Goal: Task Accomplishment & Management: Use online tool/utility

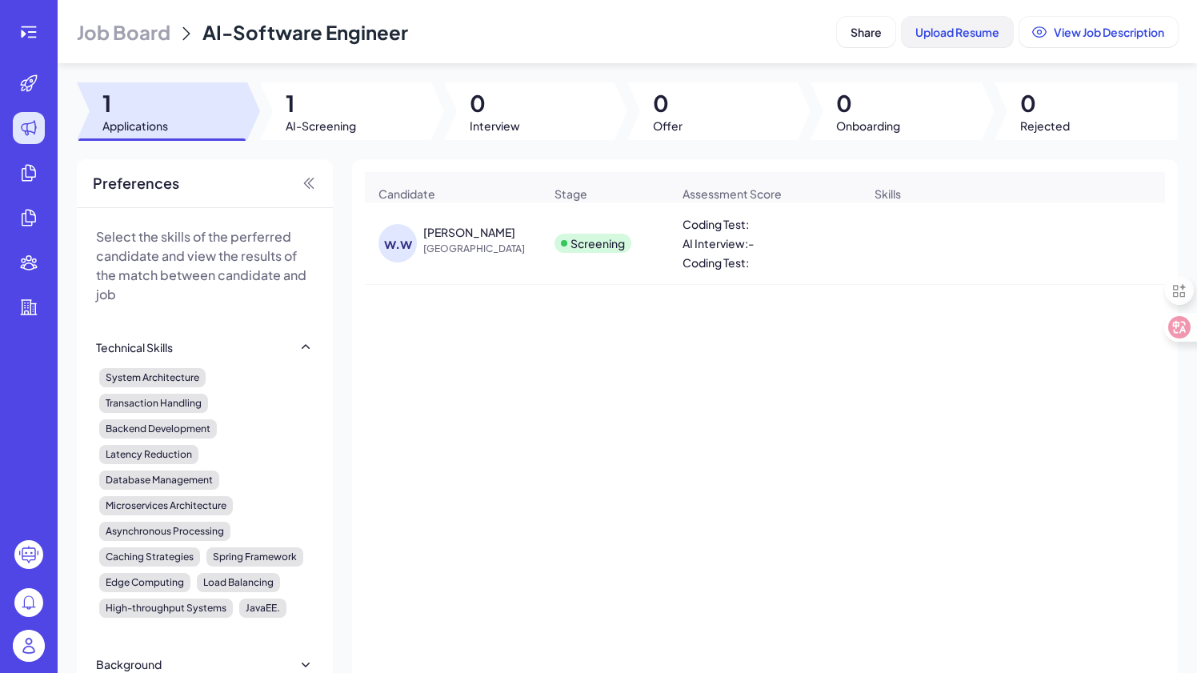
click at [955, 31] on span "Upload Resume" at bounding box center [957, 32] width 84 height 14
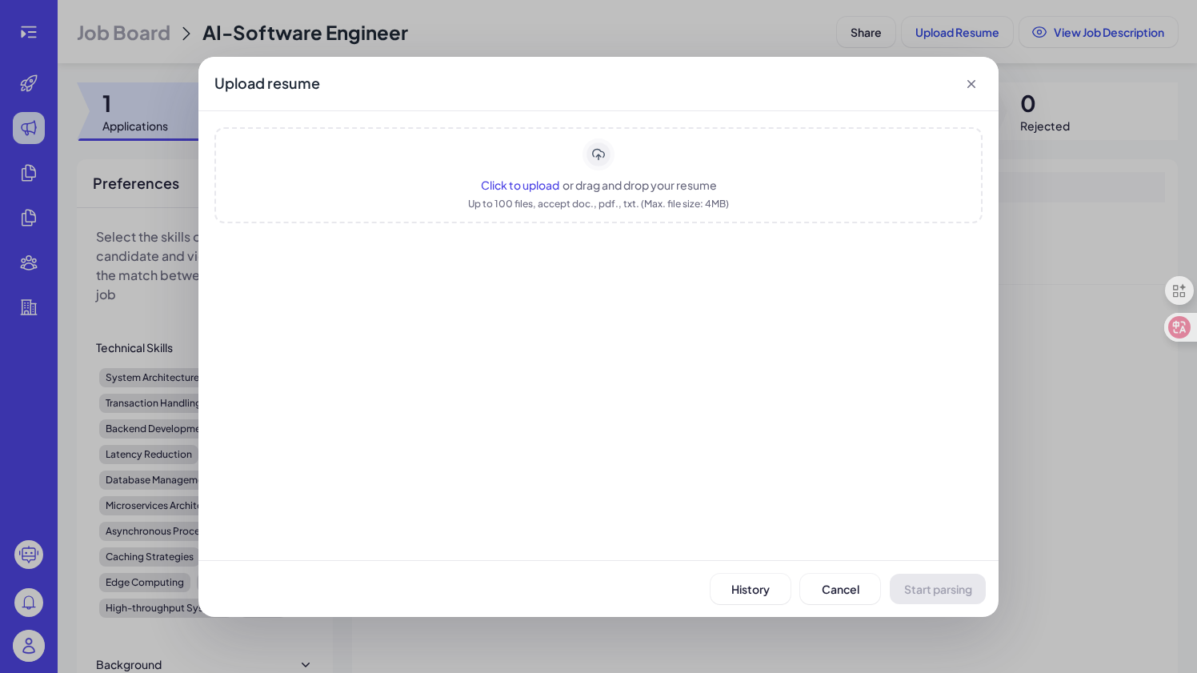
click at [602, 170] on div "Click to upload or drag and drop your resume Up to 100 files, accept doc., pdf.…" at bounding box center [598, 175] width 768 height 96
click at [921, 586] on span "Start parsing" at bounding box center [938, 589] width 68 height 14
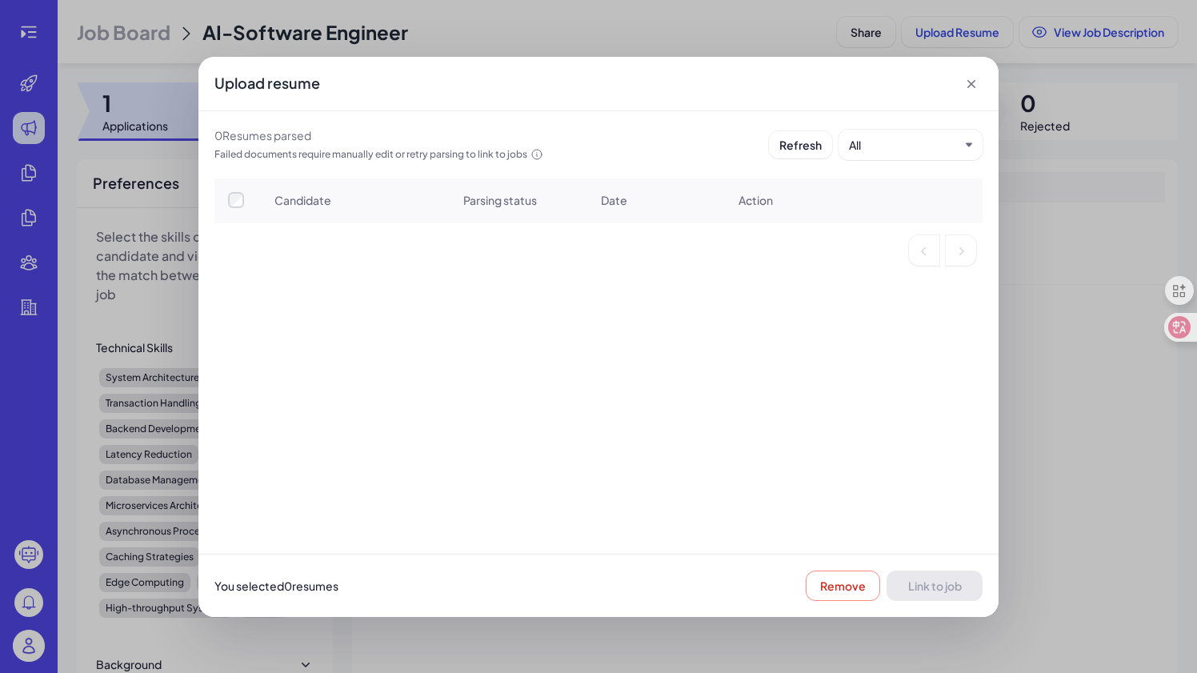
click at [963, 82] on icon at bounding box center [971, 84] width 16 height 16
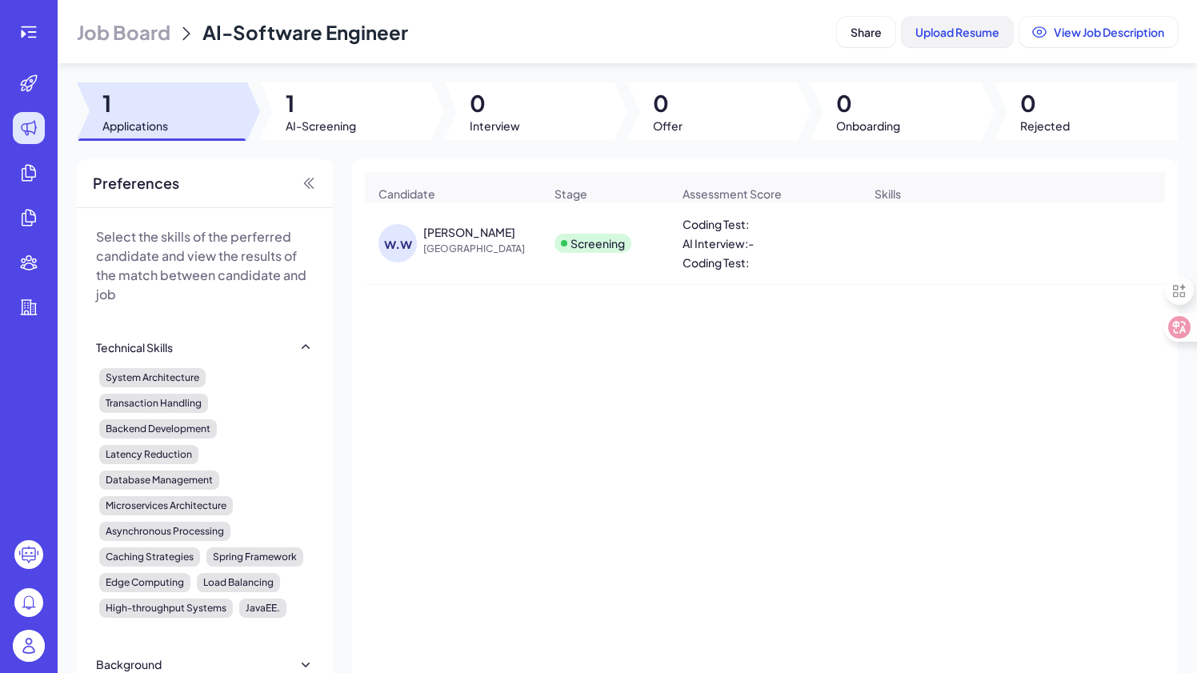
click at [955, 32] on span "Upload Resume" at bounding box center [957, 32] width 84 height 14
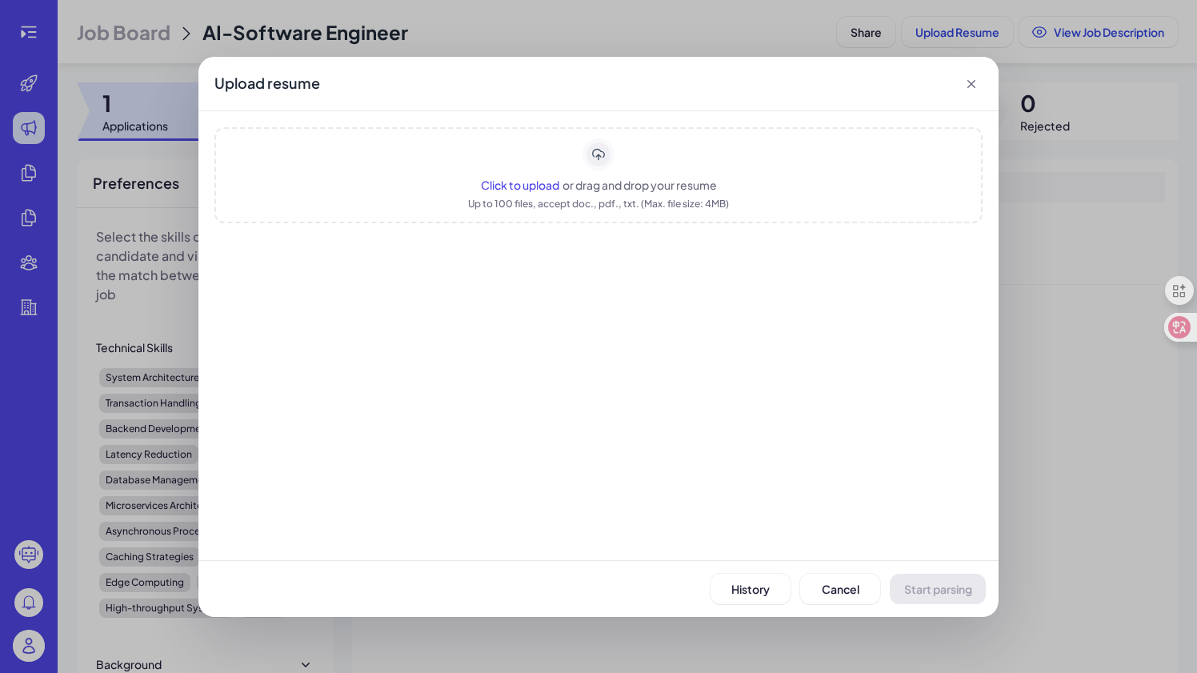
click at [659, 182] on span "or drag and drop your resume" at bounding box center [640, 185] width 154 height 14
click at [758, 591] on span "History" at bounding box center [750, 589] width 38 height 14
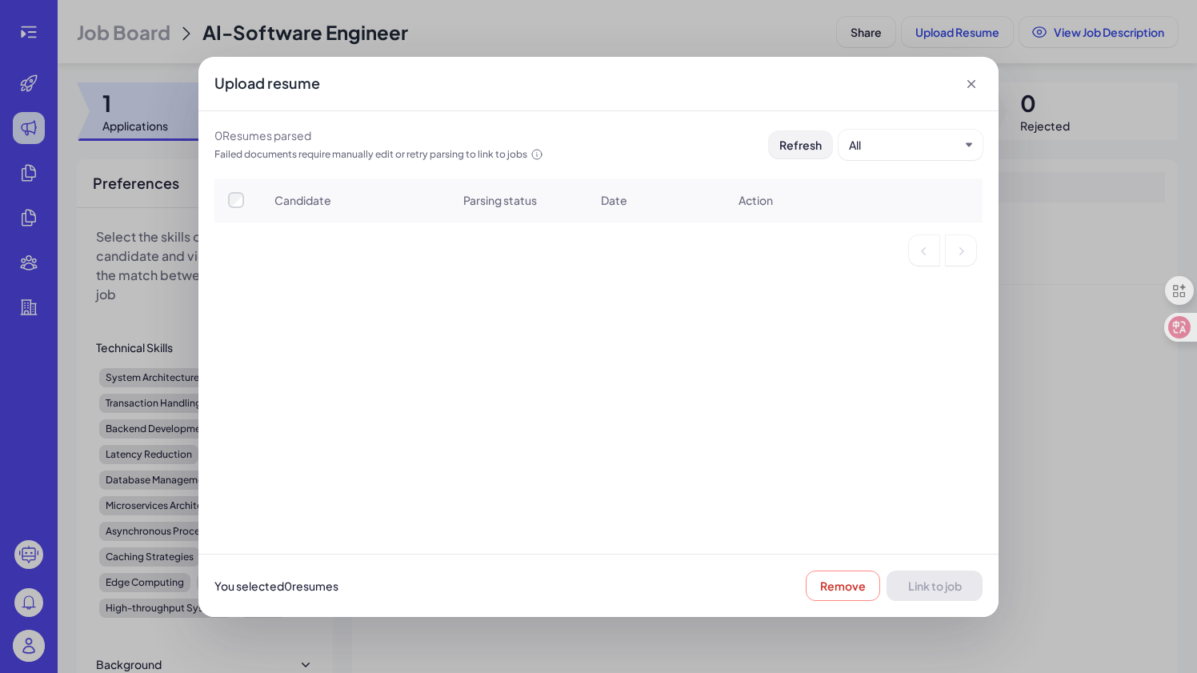
click at [818, 143] on span "Refresh" at bounding box center [800, 145] width 42 height 14
click at [287, 154] on div "Failed documents require manually edit or retry parsing to link to jobs" at bounding box center [378, 154] width 329 height 16
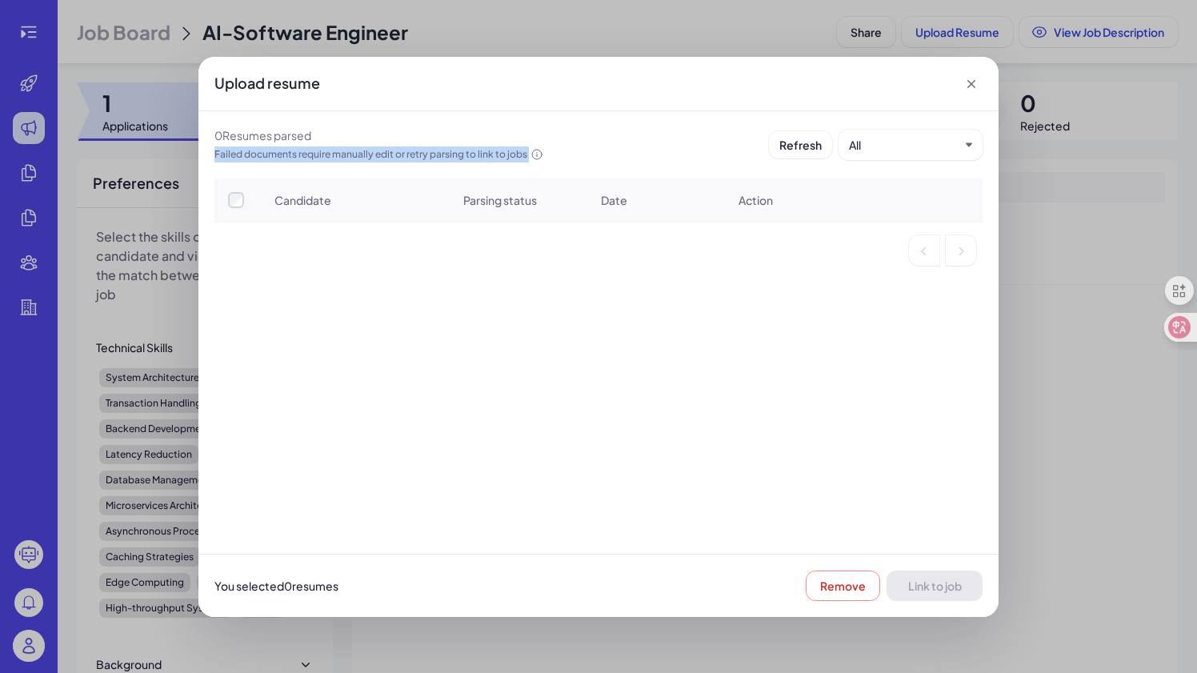
click at [971, 81] on icon at bounding box center [971, 84] width 16 height 16
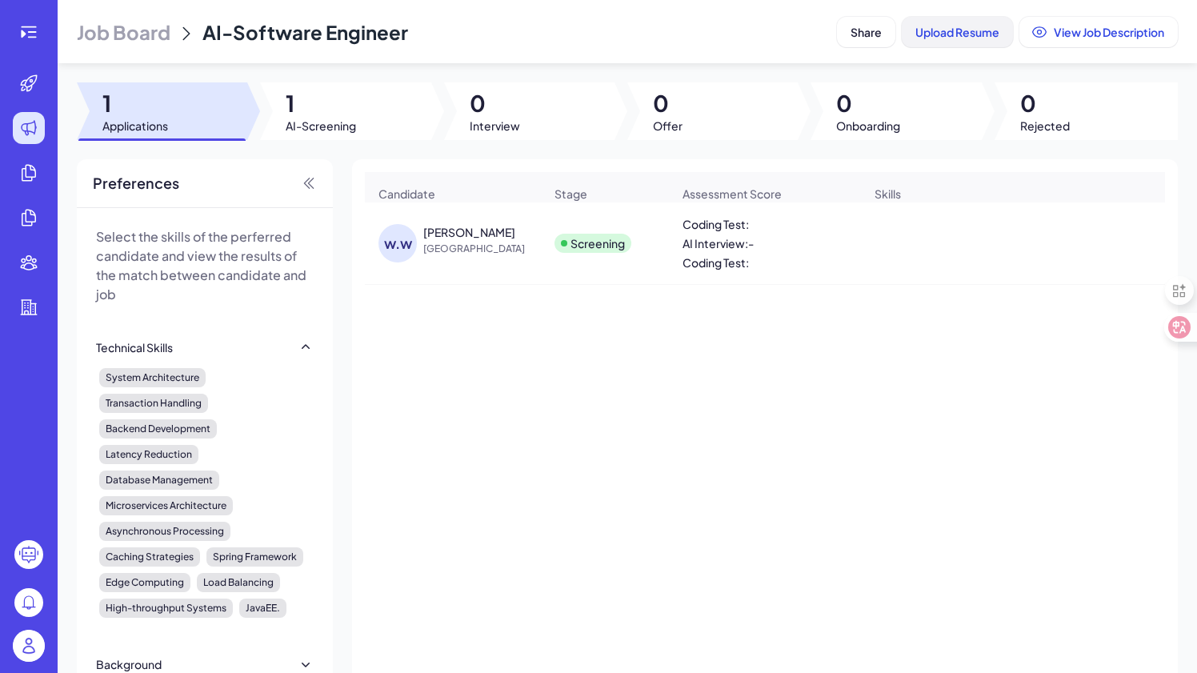
click at [935, 26] on span "Upload Resume" at bounding box center [957, 32] width 84 height 14
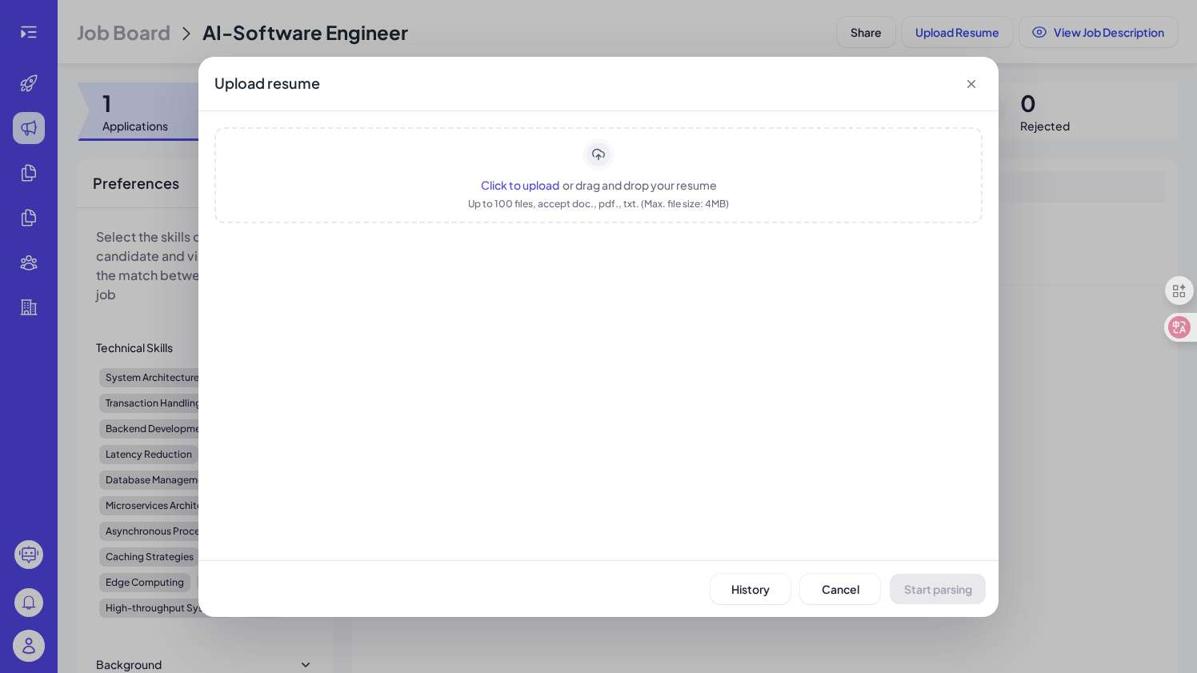
click at [563, 490] on div at bounding box center [598, 401] width 768 height 286
click at [492, 353] on div at bounding box center [598, 401] width 768 height 286
